Goal: Transaction & Acquisition: Purchase product/service

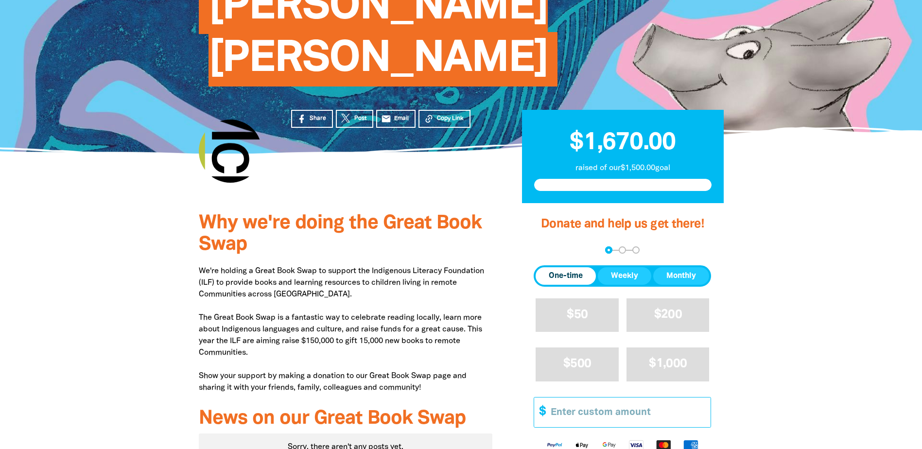
click at [572, 398] on input "Other Amount" at bounding box center [627, 413] width 167 height 30
type input "2"
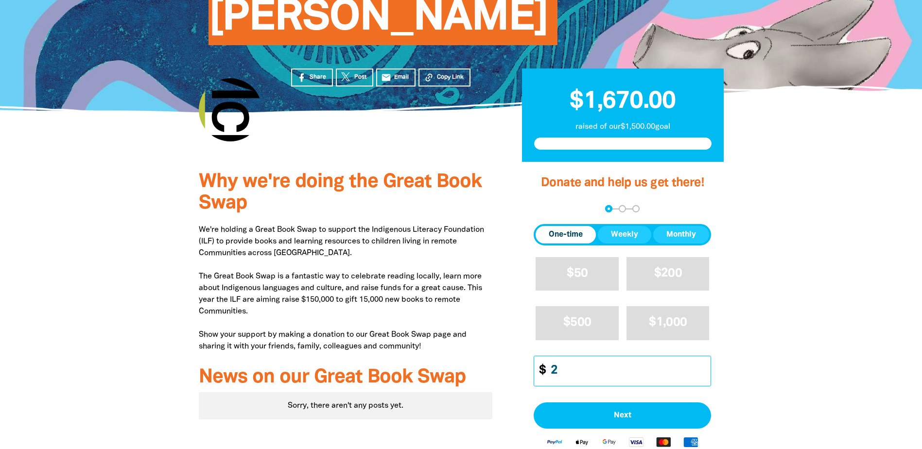
scroll to position [243, 0]
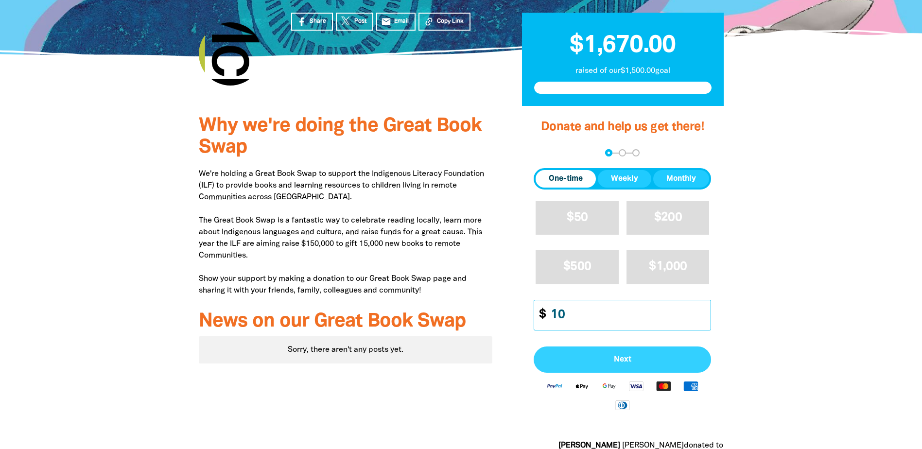
type input "10"
click at [627, 356] on span "Next" at bounding box center [623, 360] width 156 height 8
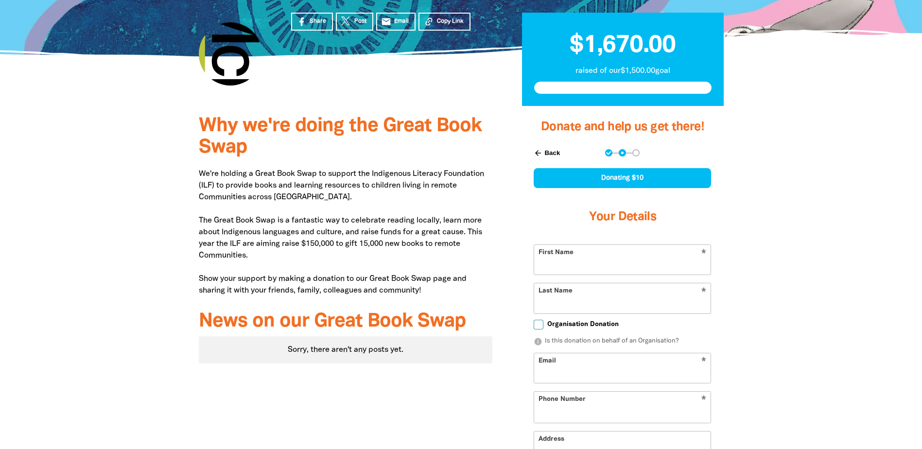
select select "AU"
click at [591, 245] on input "First Name" at bounding box center [622, 260] width 176 height 30
type input "[PERSON_NAME]"
type input "SOYSA"
type input "[EMAIL_ADDRESS][PERSON_NAME][DOMAIN_NAME]"
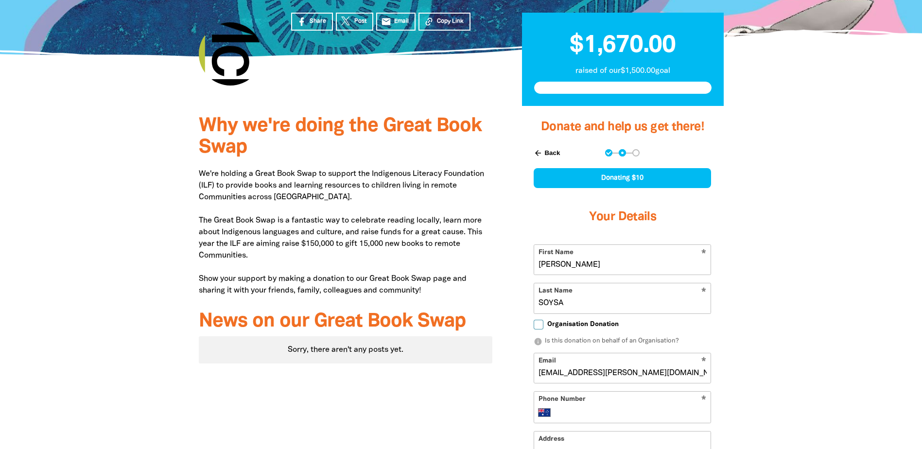
type input "[PHONE_NUMBER]"
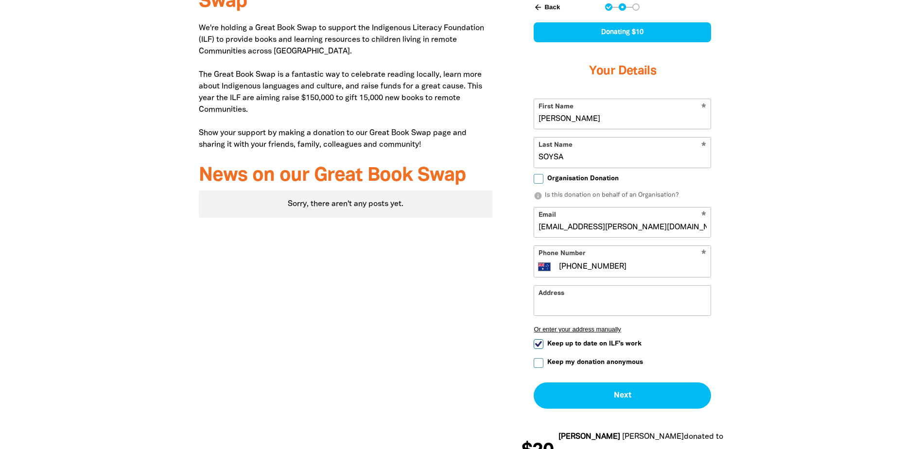
scroll to position [340, 0]
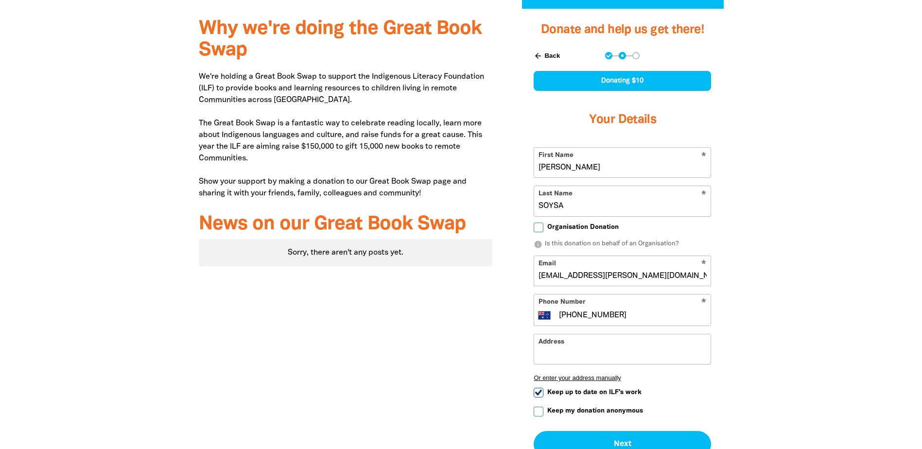
click at [538, 223] on input "Organisation Donation" at bounding box center [539, 228] width 10 height 10
checkbox input "true"
select select "AU"
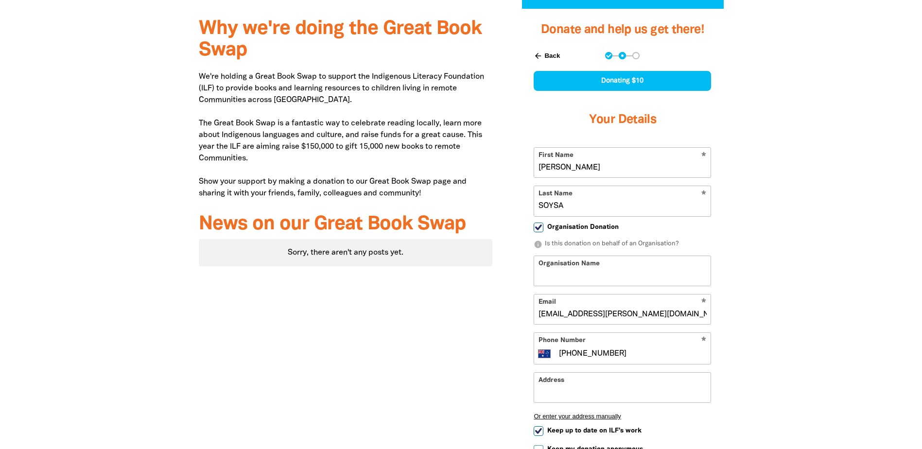
click at [644, 256] on input "Organisation Name" at bounding box center [622, 271] width 176 height 30
type input "[PERSON_NAME] [PERSON_NAME] Lawyers"
type input "[STREET_ADDRESS]"
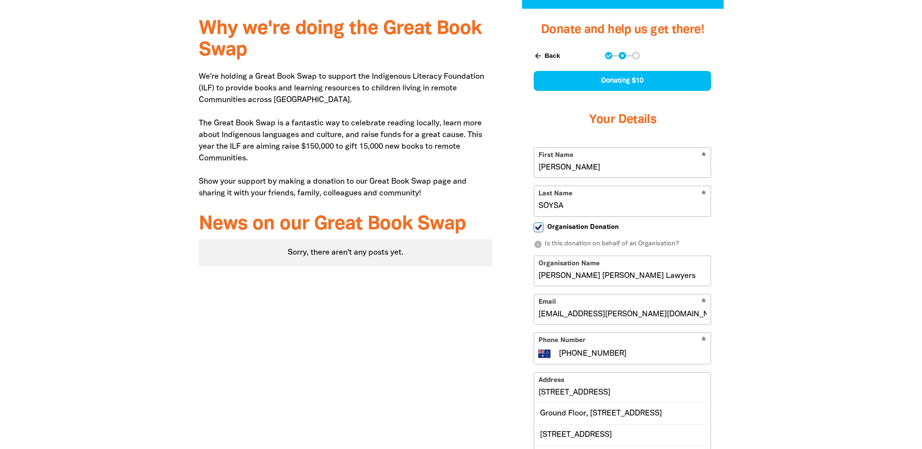
click at [844, 322] on div at bounding box center [461, 337] width 922 height 657
click at [801, 322] on div at bounding box center [461, 337] width 922 height 657
click at [664, 373] on input "[STREET_ADDRESS]" at bounding box center [622, 388] width 176 height 30
click at [819, 329] on div at bounding box center [461, 337] width 922 height 657
click at [820, 330] on div at bounding box center [461, 289] width 922 height 560
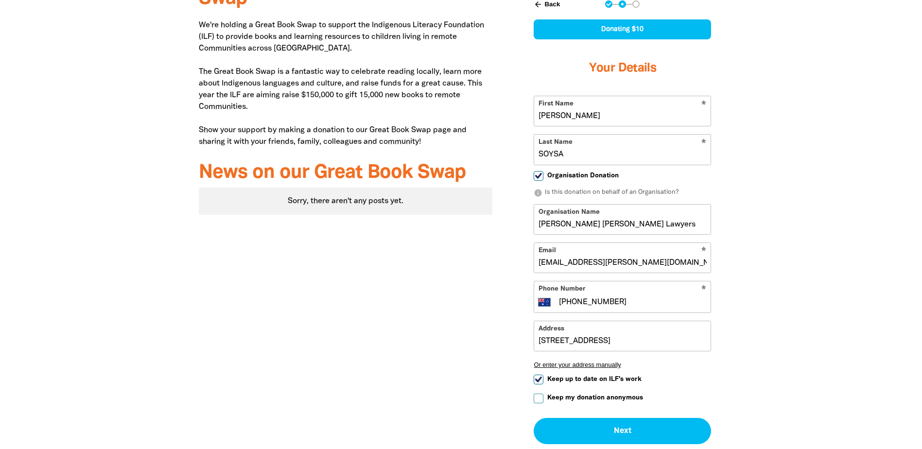
scroll to position [438, 0]
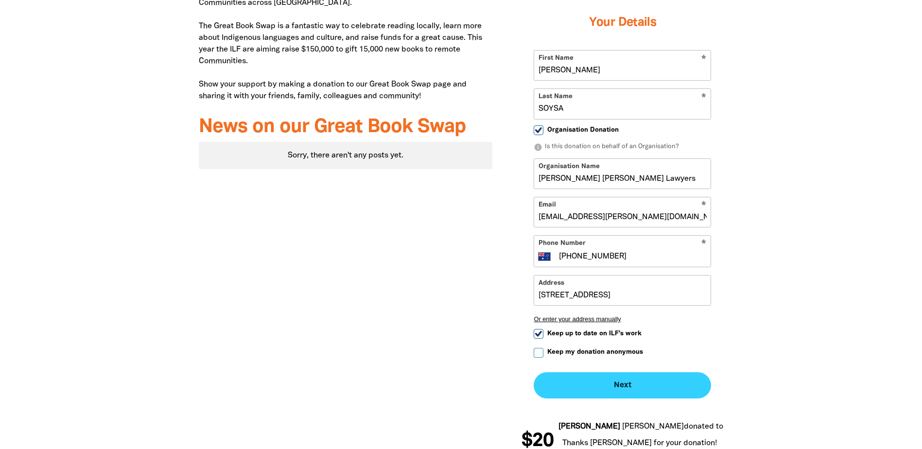
click at [633, 372] on button "Next chevron_right" at bounding box center [622, 385] width 177 height 26
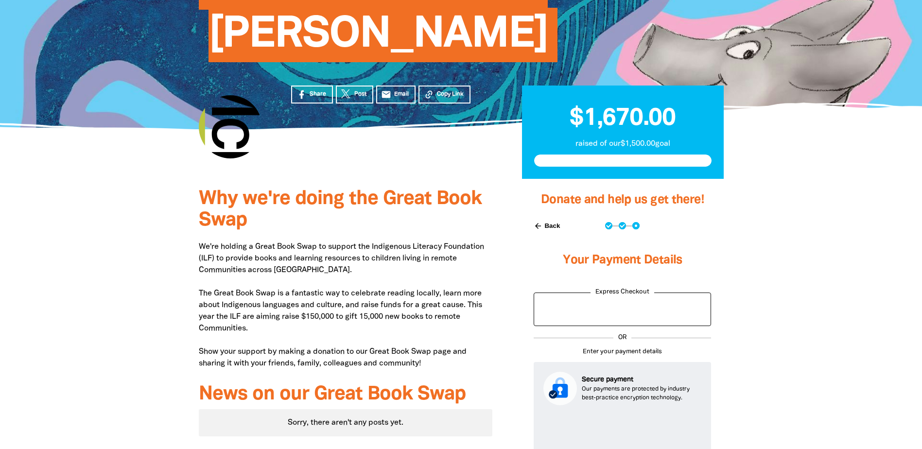
scroll to position [169, 0]
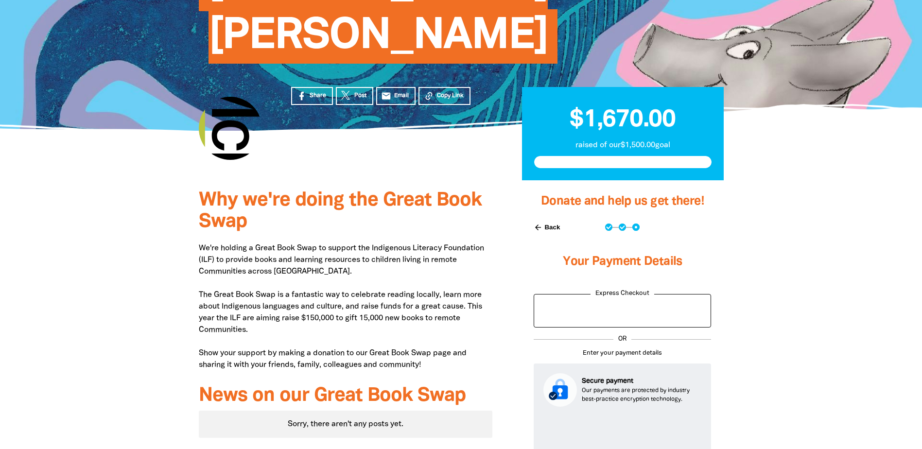
click at [562, 219] on button "arrow_back Back" at bounding box center [547, 227] width 34 height 17
select select "AU"
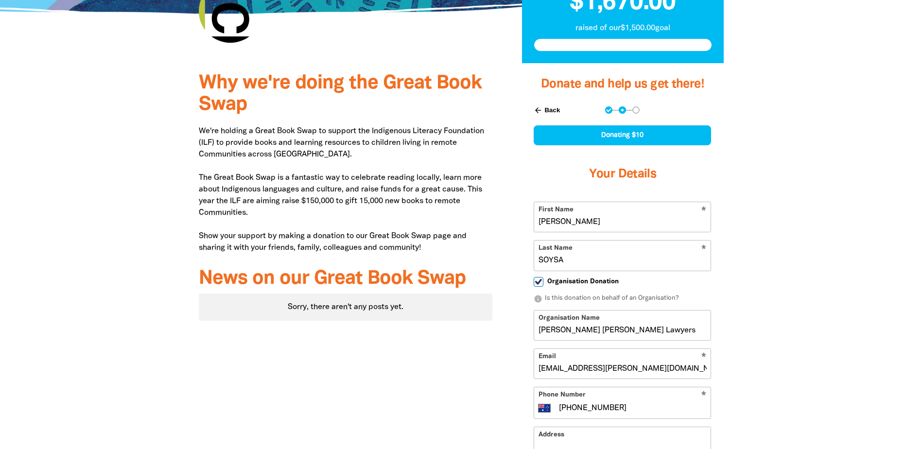
scroll to position [315, 0]
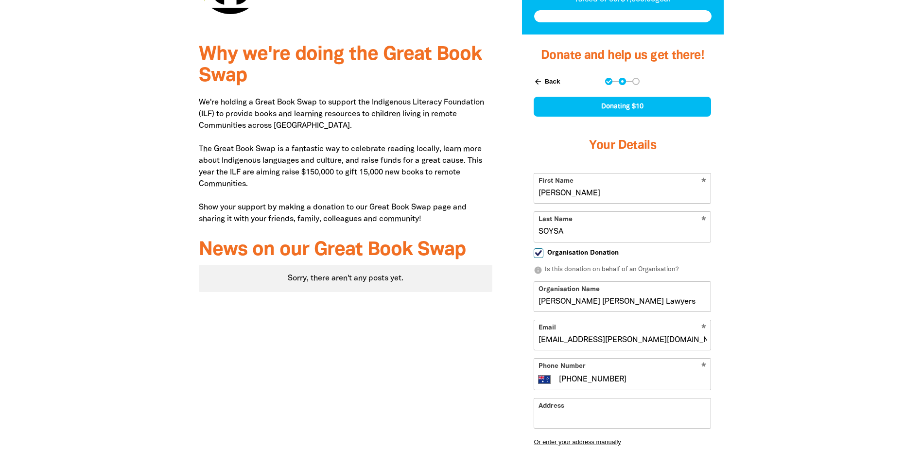
click at [538, 449] on input "Keep up to date on ILF's work" at bounding box center [539, 457] width 10 height 10
checkbox input "false"
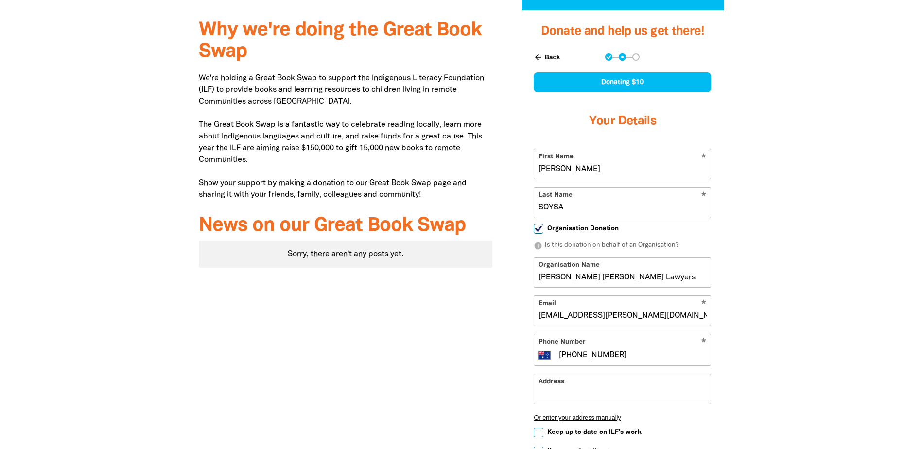
scroll to position [340, 0]
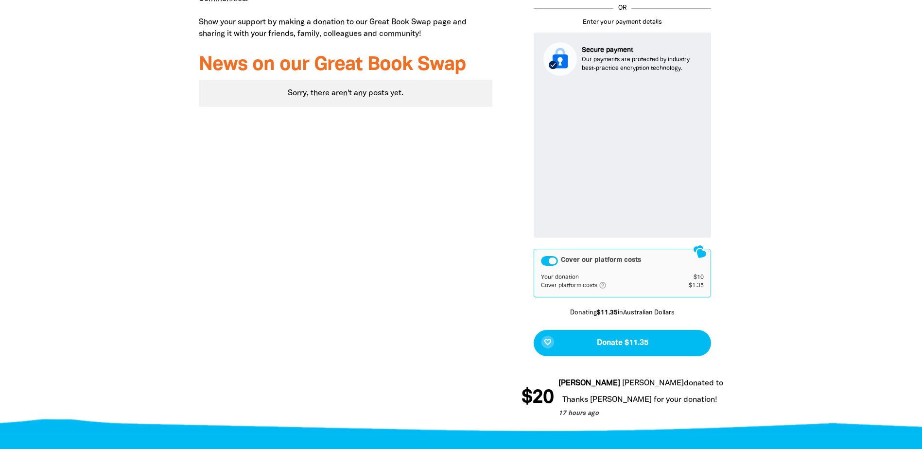
scroll to position [509, 0]
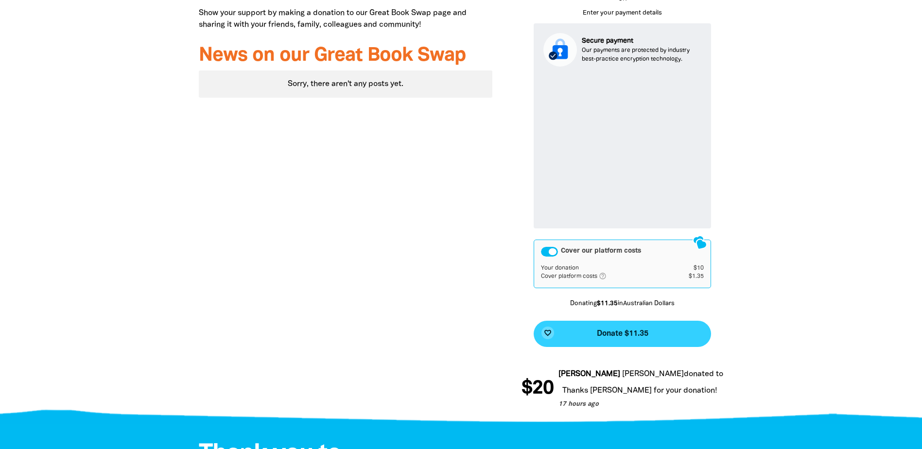
click at [622, 330] on span "Donate $11.35" at bounding box center [623, 334] width 52 height 8
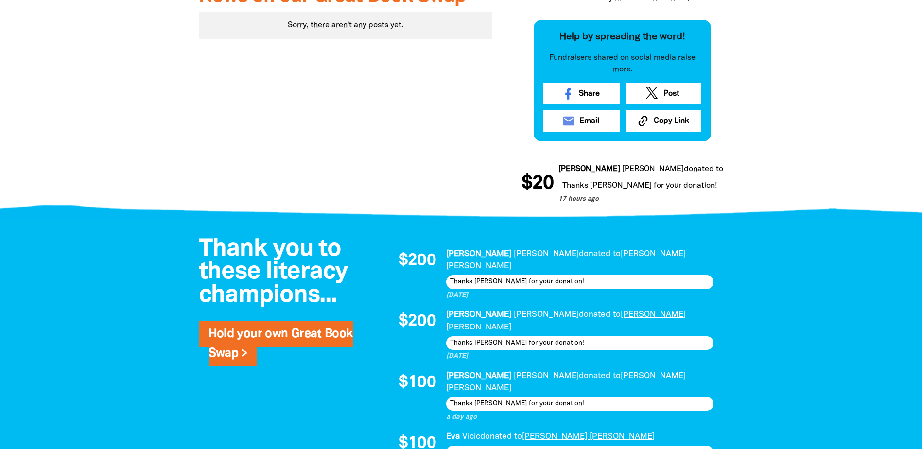
scroll to position [655, 0]
